Goal: Transaction & Acquisition: Purchase product/service

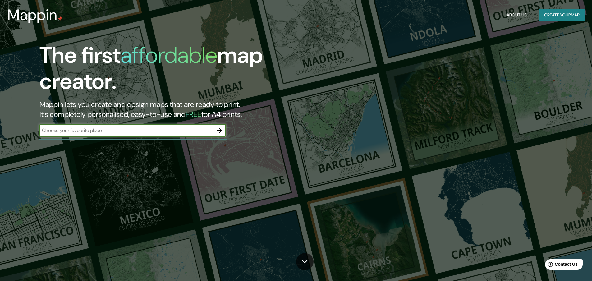
click at [83, 126] on div "​" at bounding box center [132, 130] width 186 height 12
type input "[GEOGRAPHIC_DATA][PERSON_NAME]"
click at [219, 131] on icon "button" at bounding box center [219, 130] width 7 height 7
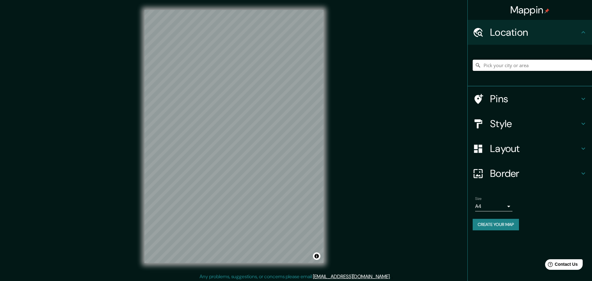
click at [501, 68] on input "Pick your city or area" at bounding box center [532, 65] width 119 height 11
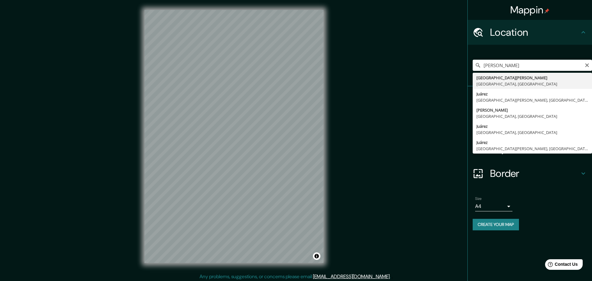
type input "[GEOGRAPHIC_DATA][PERSON_NAME], [GEOGRAPHIC_DATA], [GEOGRAPHIC_DATA]"
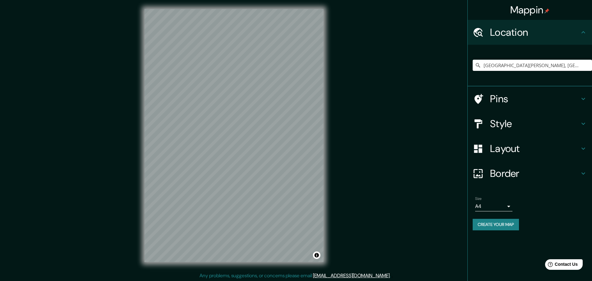
scroll to position [1, 0]
click at [505, 125] on h4 "Style" at bounding box center [535, 123] width 90 height 12
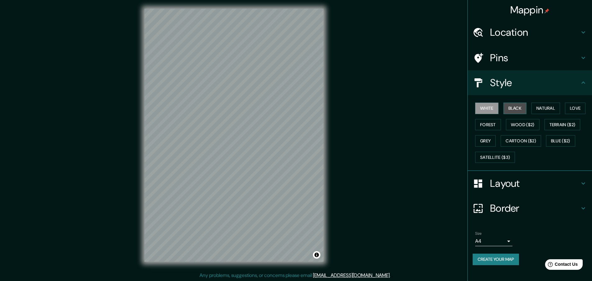
click at [517, 108] on button "Black" at bounding box center [514, 108] width 23 height 11
click at [552, 108] on button "Natural" at bounding box center [545, 108] width 29 height 11
click at [572, 108] on button "Love" at bounding box center [575, 108] width 21 height 11
click at [489, 126] on button "Forest" at bounding box center [488, 124] width 26 height 11
click at [523, 126] on button "Wood ($2)" at bounding box center [523, 124] width 34 height 11
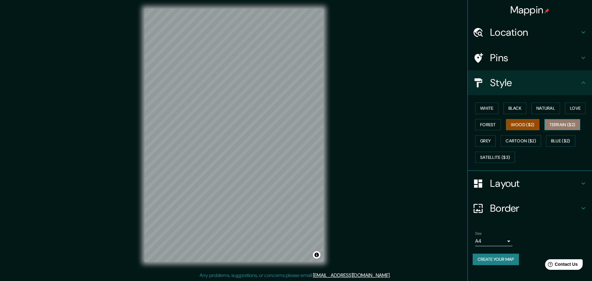
click at [563, 123] on button "Terrain ($2)" at bounding box center [562, 124] width 36 height 11
click at [489, 143] on button "Grey" at bounding box center [485, 140] width 21 height 11
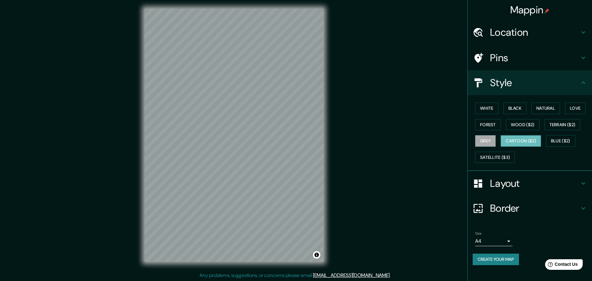
click at [509, 142] on button "Cartoon ($2)" at bounding box center [521, 140] width 40 height 11
click at [566, 143] on button "Blue ($2)" at bounding box center [560, 140] width 29 height 11
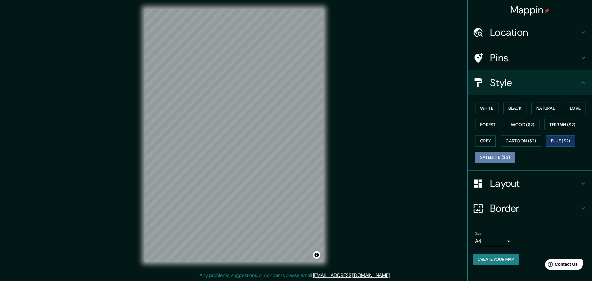
click at [493, 159] on button "Satellite ($3)" at bounding box center [495, 157] width 40 height 11
click at [565, 138] on button "Blue ($2)" at bounding box center [560, 140] width 29 height 11
click at [529, 143] on button "Cartoon ($2)" at bounding box center [521, 140] width 40 height 11
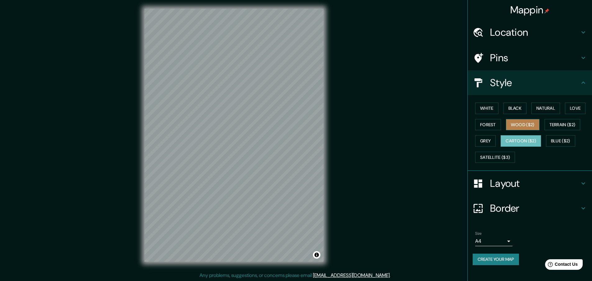
click at [522, 129] on button "Wood ($2)" at bounding box center [523, 124] width 34 height 11
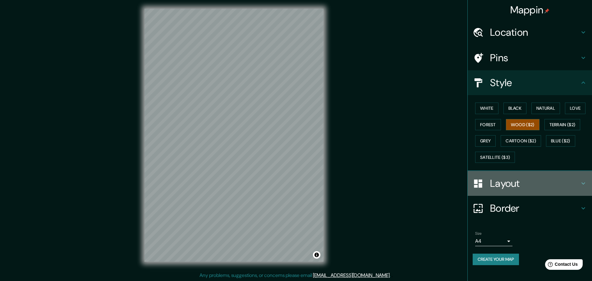
click at [538, 180] on h4 "Layout" at bounding box center [535, 183] width 90 height 12
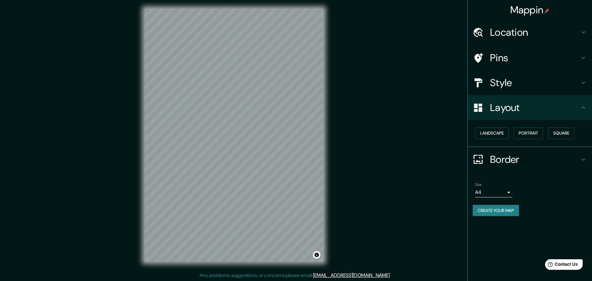
click at [514, 55] on h4 "Pins" at bounding box center [535, 58] width 90 height 12
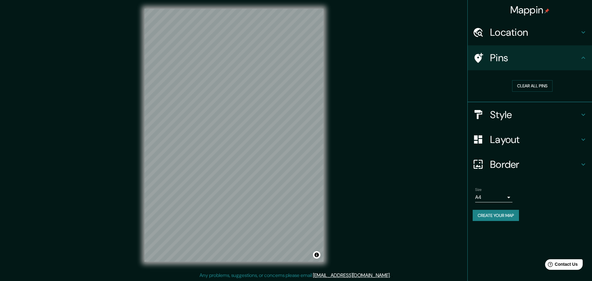
click at [512, 107] on div "Style" at bounding box center [530, 114] width 124 height 25
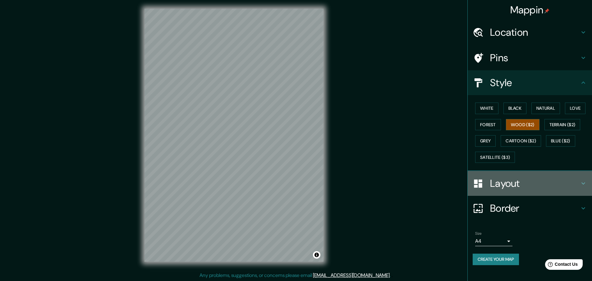
click at [499, 180] on h4 "Layout" at bounding box center [535, 183] width 90 height 12
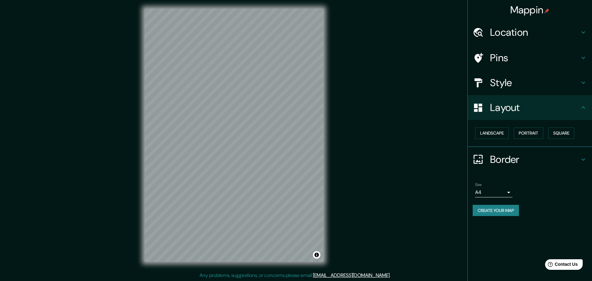
click at [510, 159] on h4 "Border" at bounding box center [535, 159] width 90 height 12
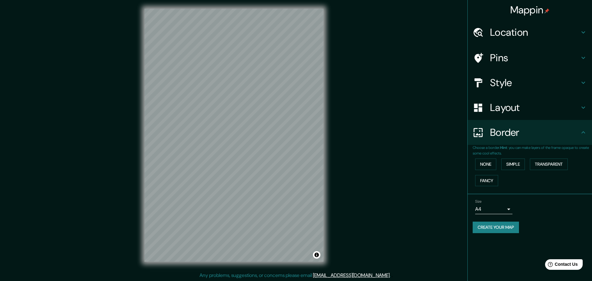
click at [506, 34] on h4 "Location" at bounding box center [535, 32] width 90 height 12
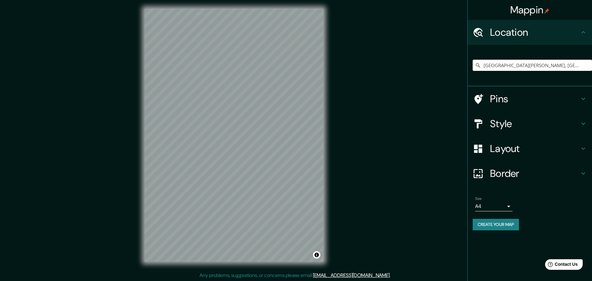
click at [506, 92] on div "Pins" at bounding box center [530, 98] width 124 height 25
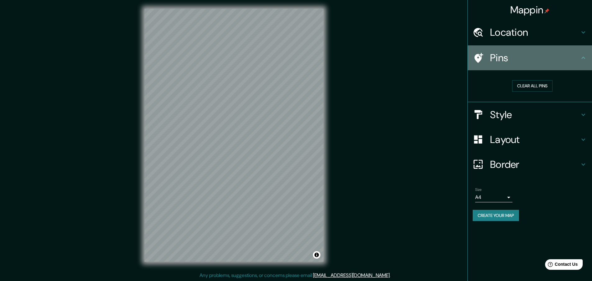
click at [517, 62] on h4 "Pins" at bounding box center [535, 58] width 90 height 12
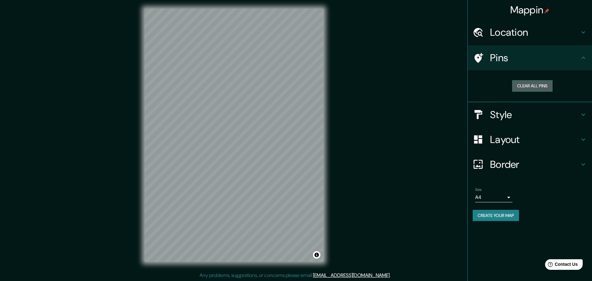
click at [533, 84] on button "Clear all pins" at bounding box center [532, 85] width 40 height 11
click at [522, 34] on h4 "Location" at bounding box center [535, 32] width 90 height 12
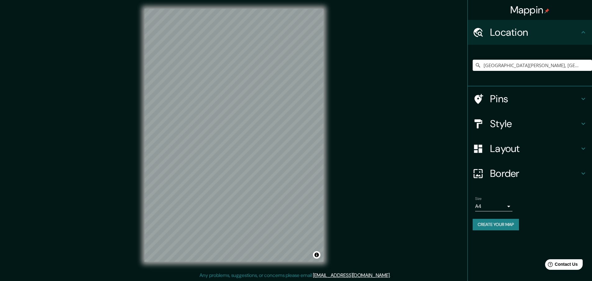
click at [522, 34] on h4 "Location" at bounding box center [535, 32] width 90 height 12
click at [514, 125] on h4 "Style" at bounding box center [535, 123] width 90 height 12
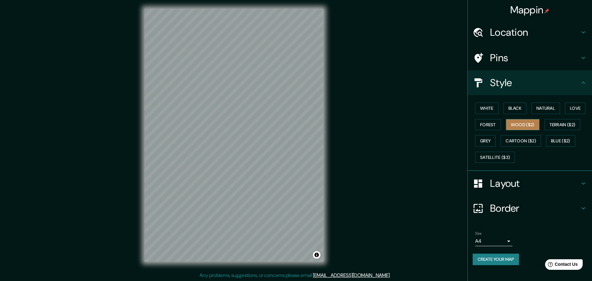
click at [539, 124] on button "Wood ($2)" at bounding box center [523, 124] width 34 height 11
click at [503, 185] on h4 "Layout" at bounding box center [535, 183] width 90 height 12
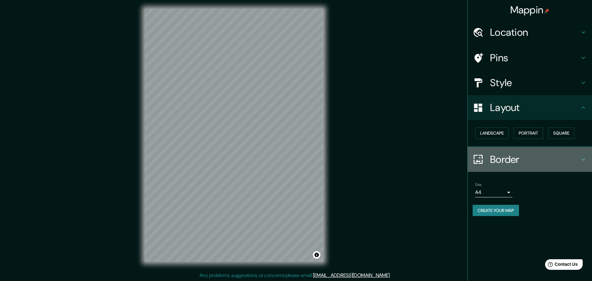
click at [516, 162] on h4 "Border" at bounding box center [535, 159] width 90 height 12
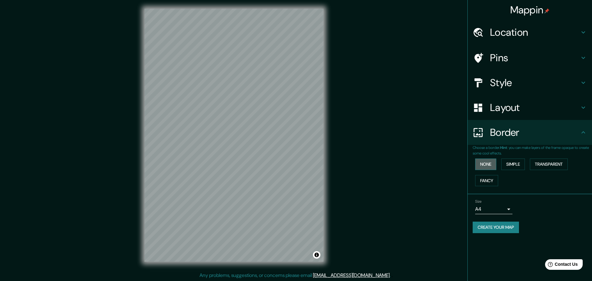
click at [492, 167] on button "None" at bounding box center [485, 163] width 21 height 11
click at [518, 166] on button "Simple" at bounding box center [513, 163] width 24 height 11
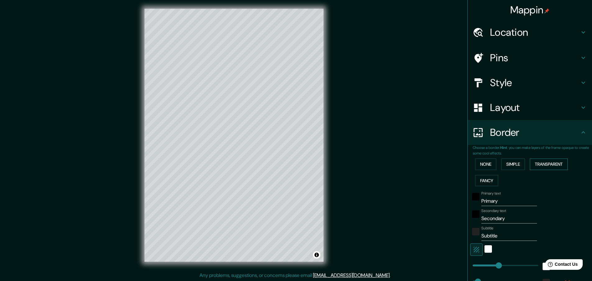
click at [553, 165] on button "Transparent" at bounding box center [549, 163] width 38 height 11
click at [523, 166] on div "None Simple Transparent Fancy" at bounding box center [532, 172] width 119 height 33
click at [499, 180] on div "None Simple Transparent Fancy" at bounding box center [532, 172] width 119 height 33
click at [486, 182] on button "Fancy" at bounding box center [486, 180] width 23 height 11
click at [517, 168] on button "Simple" at bounding box center [513, 163] width 24 height 11
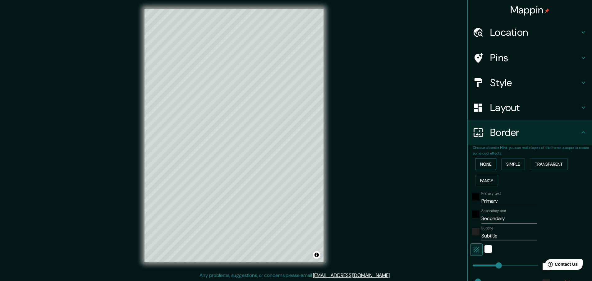
click at [483, 165] on button "None" at bounding box center [485, 163] width 21 height 11
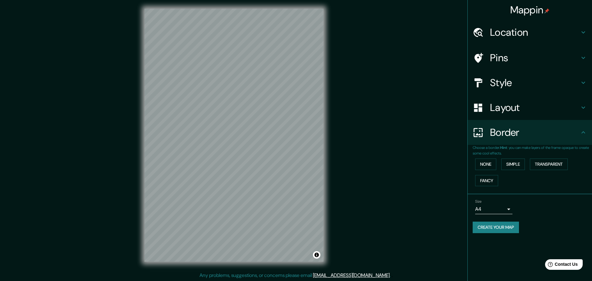
scroll to position [2, 0]
click at [359, 157] on div "Mappin Location [GEOGRAPHIC_DATA][PERSON_NAME], [GEOGRAPHIC_DATA], [GEOGRAPHIC_…" at bounding box center [296, 139] width 592 height 283
click at [500, 87] on h4 "Style" at bounding box center [535, 82] width 90 height 12
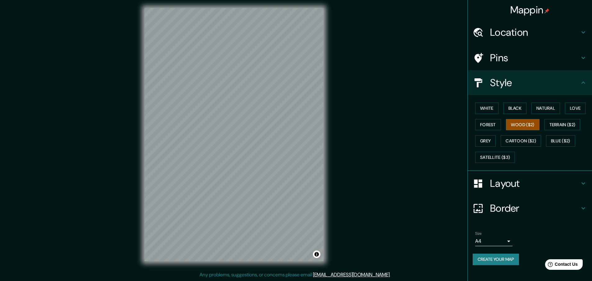
click at [487, 115] on div "White Black Natural Love Forest Wood ($2) Terrain ($2) Grey Cartoon ($2) Blue (…" at bounding box center [532, 132] width 119 height 65
click at [489, 108] on button "White" at bounding box center [486, 108] width 23 height 11
click at [514, 107] on button "Black" at bounding box center [514, 108] width 23 height 11
click at [540, 108] on button "Natural" at bounding box center [545, 108] width 29 height 11
click at [567, 107] on button "Love" at bounding box center [575, 108] width 21 height 11
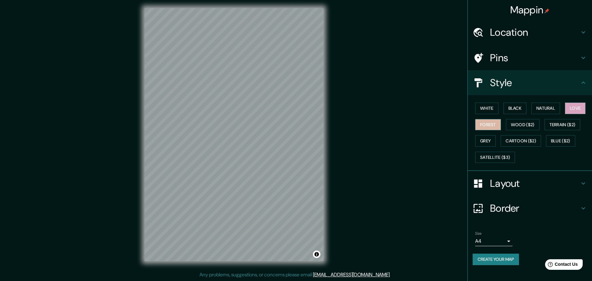
click at [488, 121] on button "Forest" at bounding box center [488, 124] width 26 height 11
click at [524, 123] on button "Wood ($2)" at bounding box center [523, 124] width 34 height 11
click at [505, 241] on body "Mappin Location [GEOGRAPHIC_DATA][PERSON_NAME], [GEOGRAPHIC_DATA], [GEOGRAPHIC_…" at bounding box center [296, 138] width 592 height 281
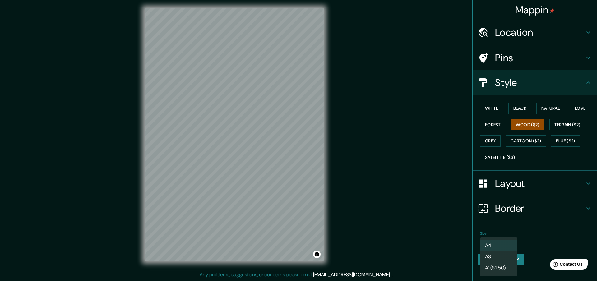
click at [523, 236] on div at bounding box center [298, 140] width 597 height 281
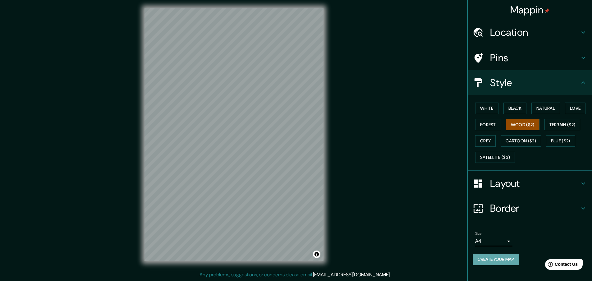
click at [510, 263] on button "Create your map" at bounding box center [496, 259] width 46 height 11
click at [316, 254] on button "Toggle attribution" at bounding box center [316, 253] width 7 height 7
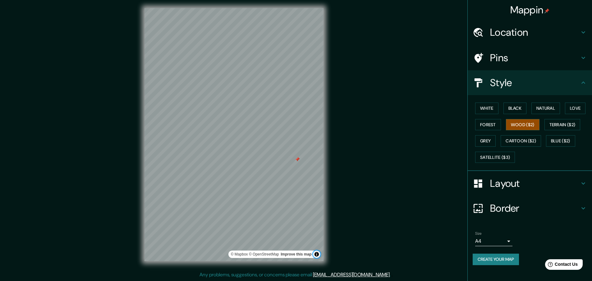
click at [316, 254] on button "Toggle attribution" at bounding box center [316, 253] width 7 height 7
click at [295, 158] on div at bounding box center [296, 158] width 5 height 5
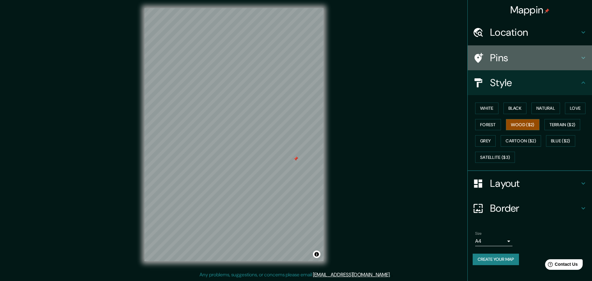
click at [517, 56] on h4 "Pins" at bounding box center [535, 58] width 90 height 12
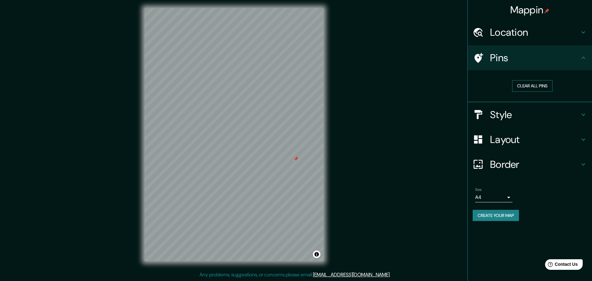
click at [522, 83] on button "Clear all pins" at bounding box center [532, 85] width 40 height 11
click at [511, 56] on h4 "Pins" at bounding box center [535, 58] width 90 height 12
click at [553, 163] on h4 "Border" at bounding box center [535, 164] width 90 height 12
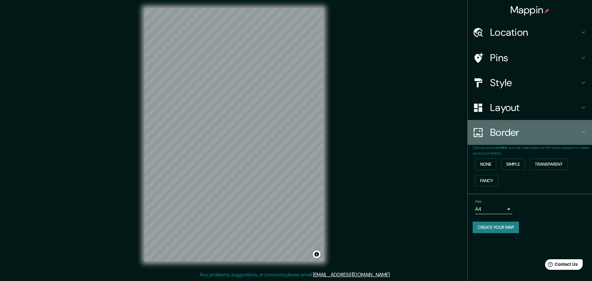
click at [553, 135] on h4 "Border" at bounding box center [535, 132] width 90 height 12
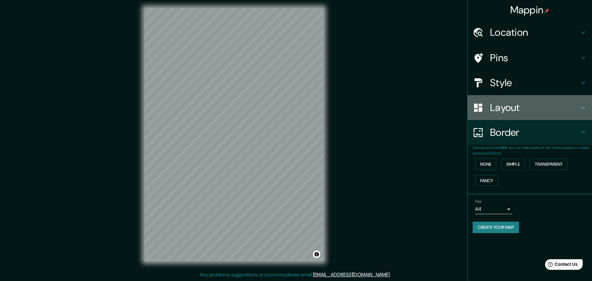
click at [536, 112] on h4 "Layout" at bounding box center [535, 107] width 90 height 12
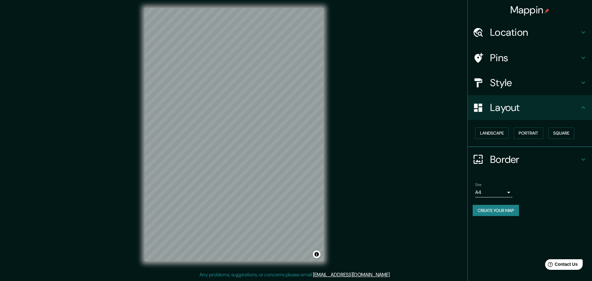
click at [513, 87] on h4 "Style" at bounding box center [535, 82] width 90 height 12
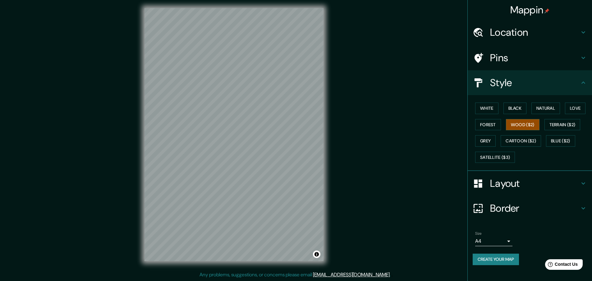
click at [515, 56] on h4 "Pins" at bounding box center [535, 58] width 90 height 12
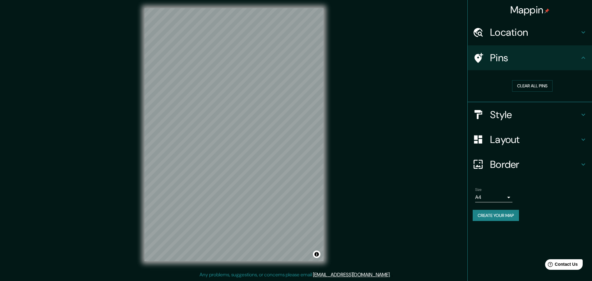
click at [524, 29] on h4 "Location" at bounding box center [535, 32] width 90 height 12
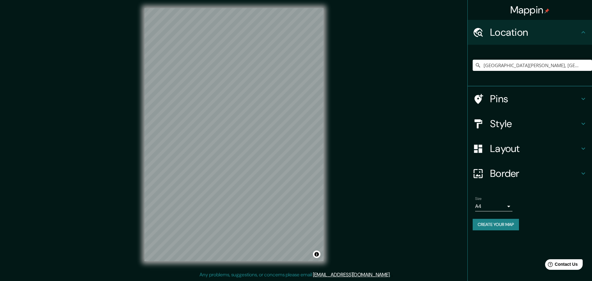
scroll to position [0, 0]
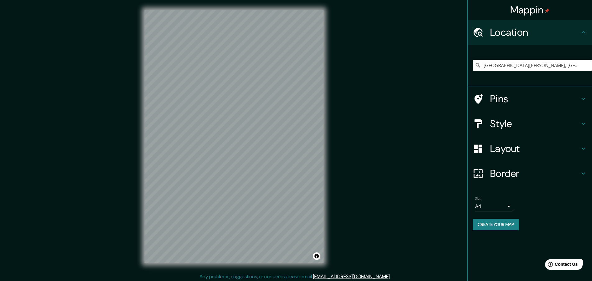
click at [518, 125] on h4 "Style" at bounding box center [535, 123] width 90 height 12
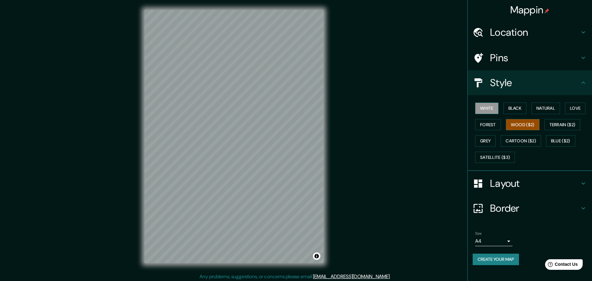
click at [491, 108] on button "White" at bounding box center [486, 108] width 23 height 11
click at [510, 259] on button "Create your map" at bounding box center [496, 259] width 46 height 11
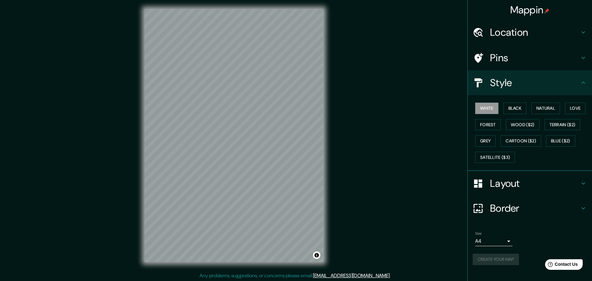
scroll to position [2, 0]
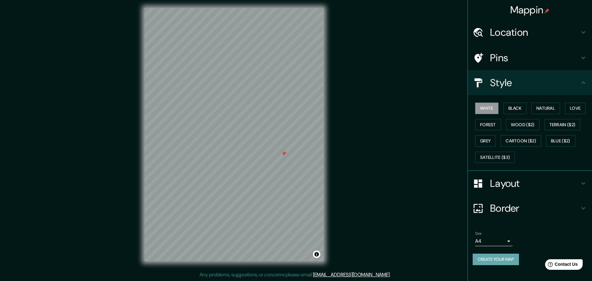
click at [500, 261] on button "Create your map" at bounding box center [496, 259] width 46 height 11
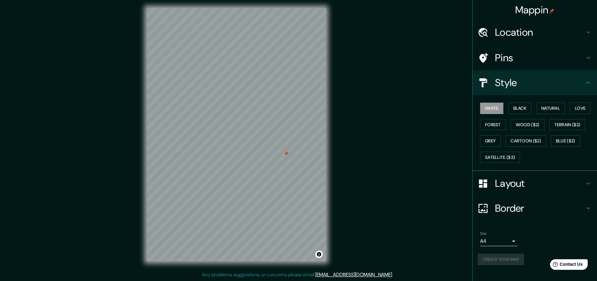
click at [507, 243] on body "Mappin Location [GEOGRAPHIC_DATA][PERSON_NAME], [GEOGRAPHIC_DATA], [GEOGRAPHIC_…" at bounding box center [298, 138] width 597 height 281
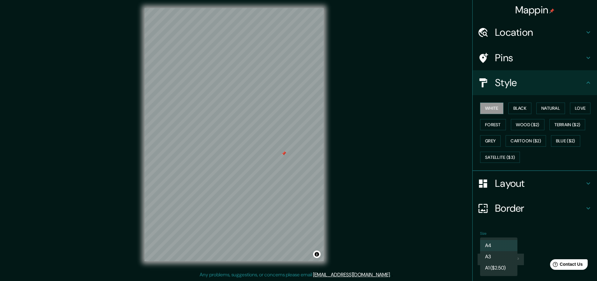
click at [505, 257] on li "A3" at bounding box center [498, 256] width 37 height 11
type input "a4"
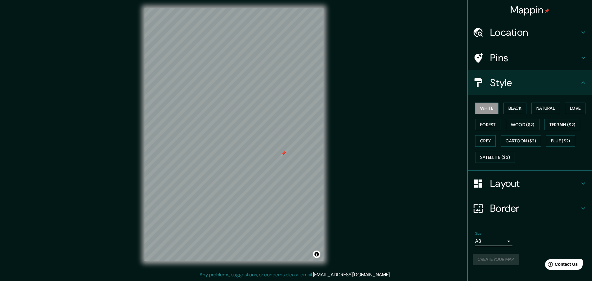
click at [532, 248] on div "Size A3 a4" at bounding box center [530, 239] width 114 height 20
click at [517, 260] on button "Create your map" at bounding box center [496, 259] width 46 height 11
click at [499, 59] on h4 "Pins" at bounding box center [535, 58] width 90 height 12
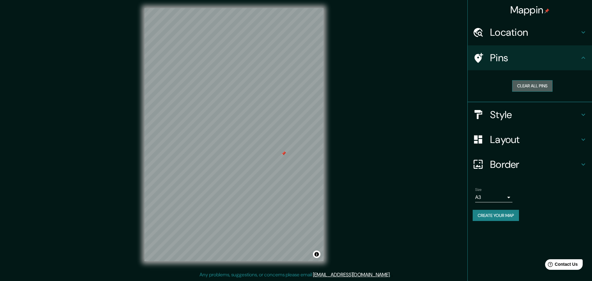
click at [527, 84] on button "Clear all pins" at bounding box center [532, 85] width 40 height 11
